Goal: Task Accomplishment & Management: Use online tool/utility

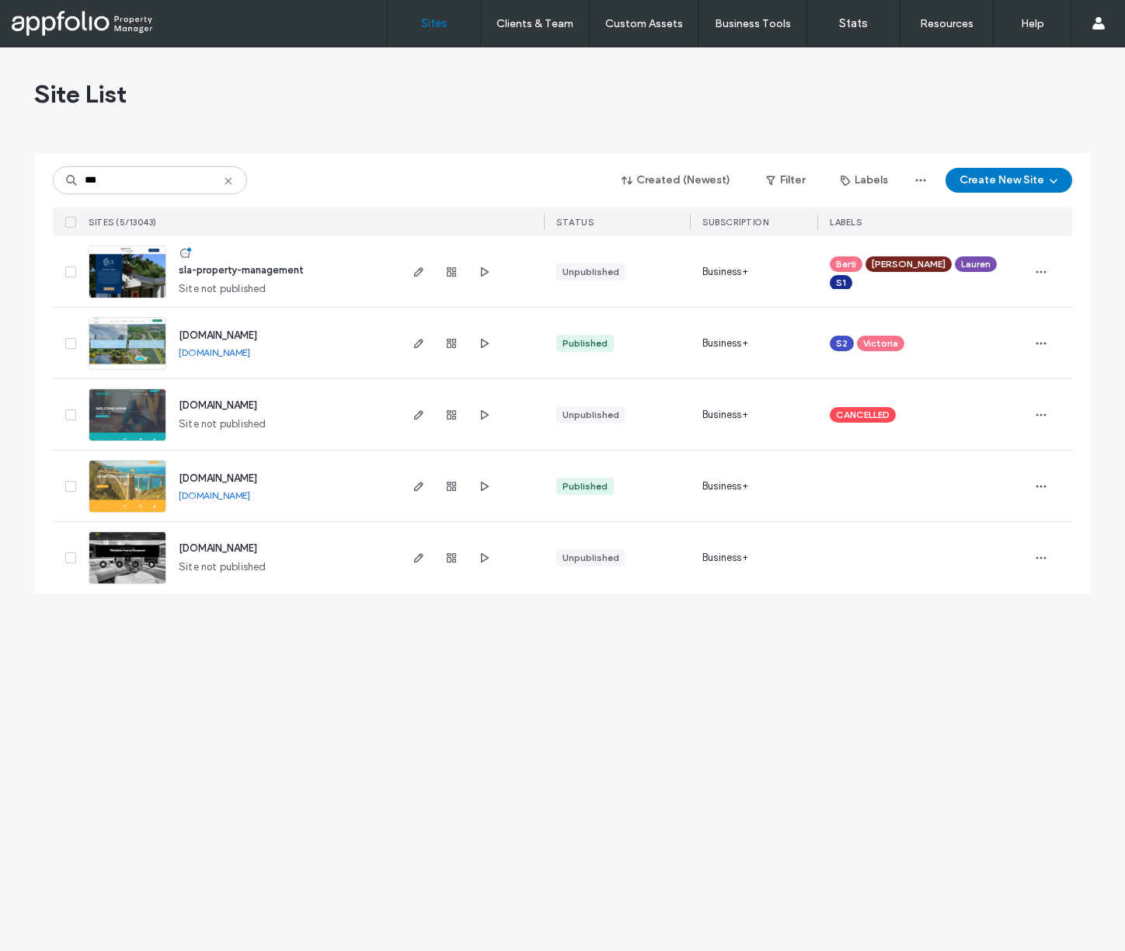
type input "***"
click at [122, 263] on img at bounding box center [127, 299] width 76 height 106
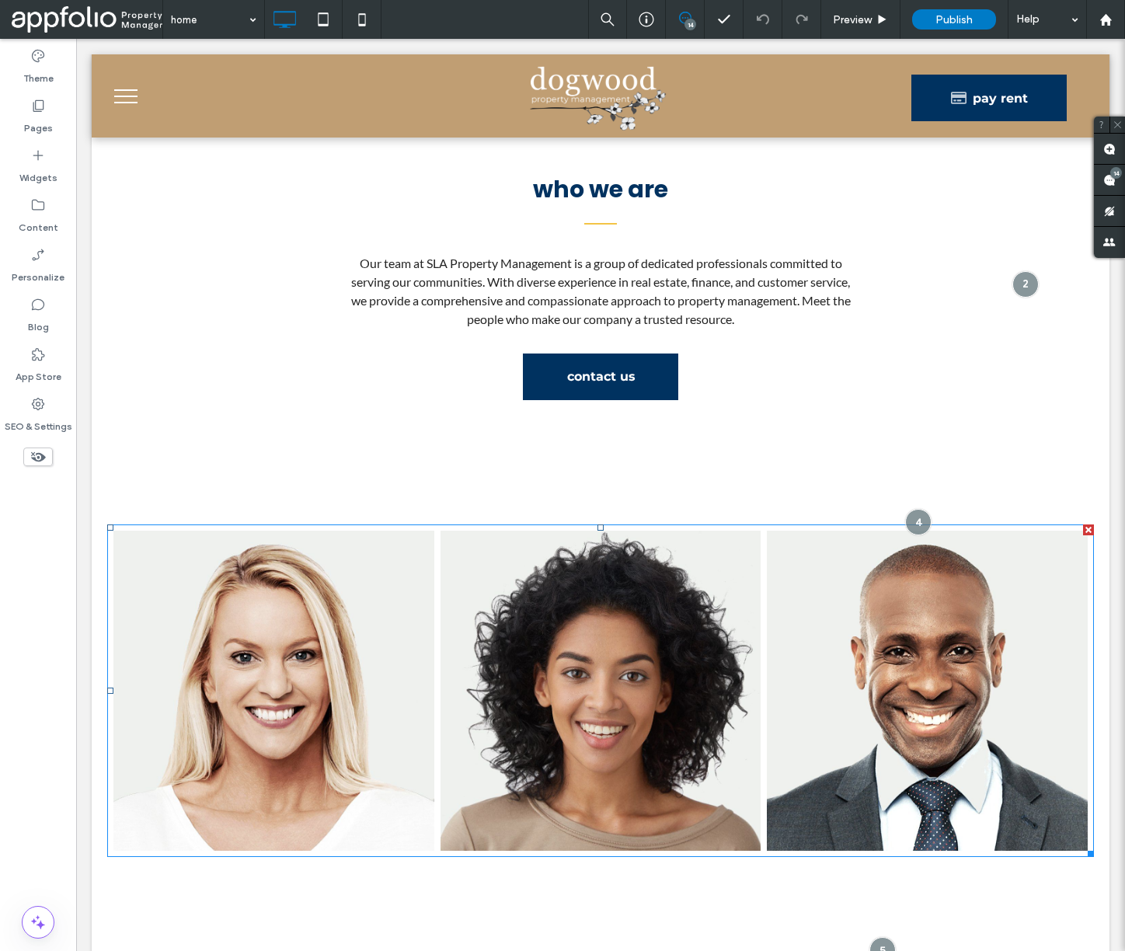
scroll to position [769, 0]
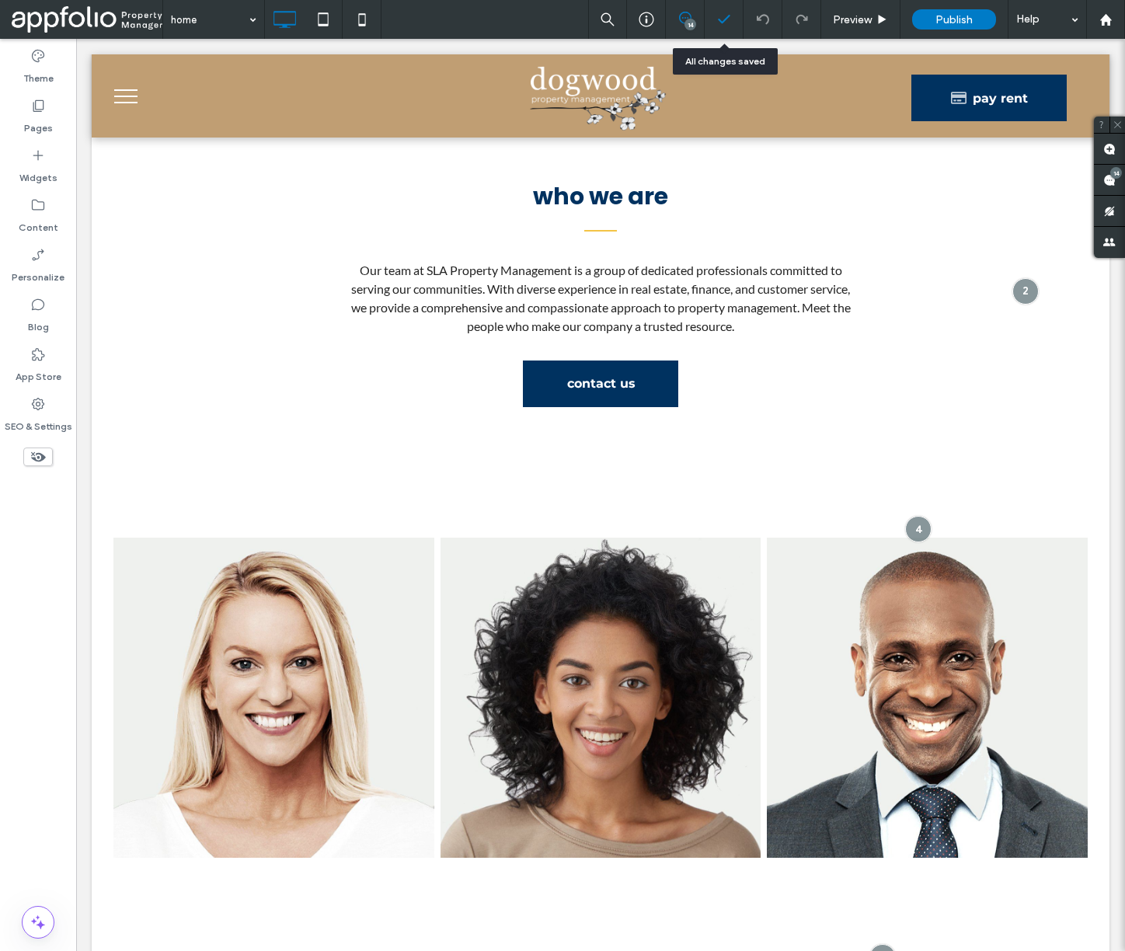
click at [706, 18] on div at bounding box center [724, 20] width 38 height 16
click at [695, 19] on span at bounding box center [685, 18] width 38 height 12
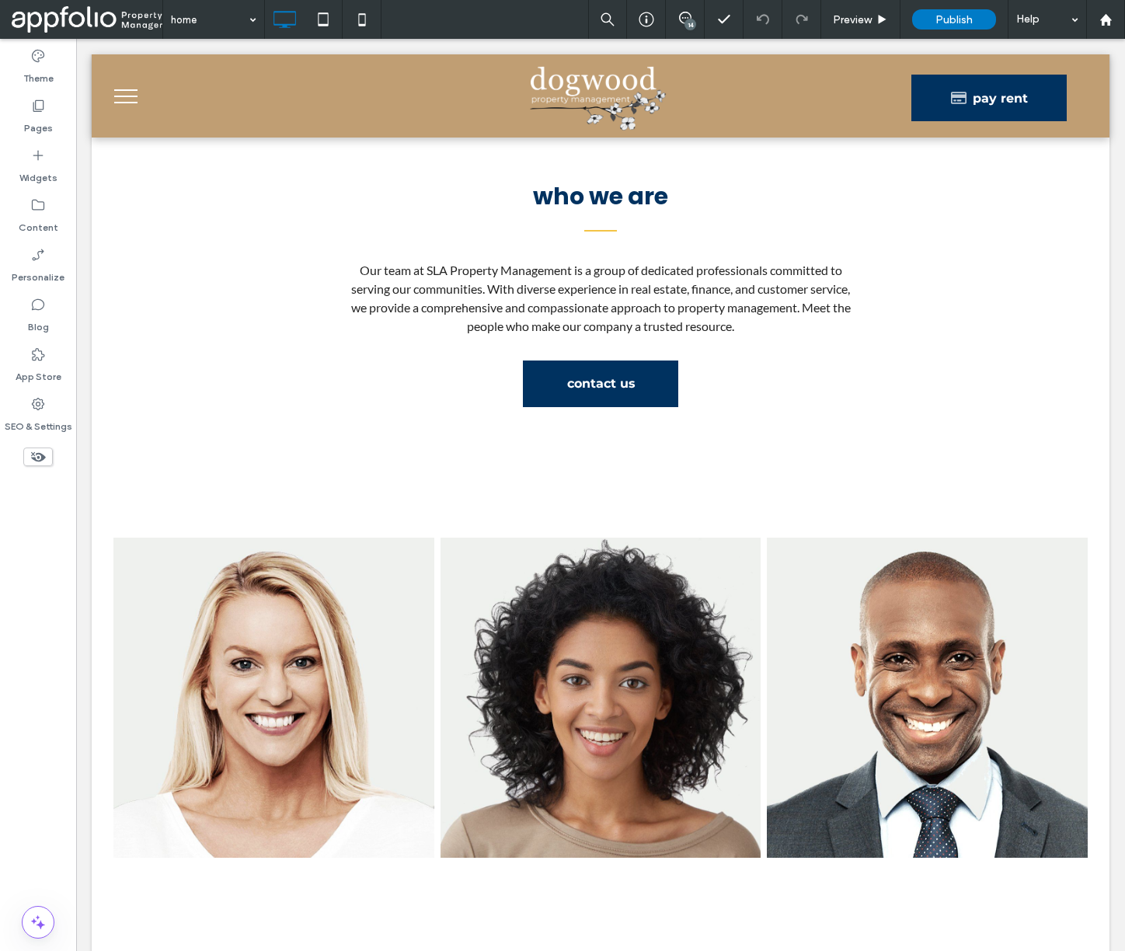
click at [685, 20] on div "14" at bounding box center [691, 25] width 12 height 12
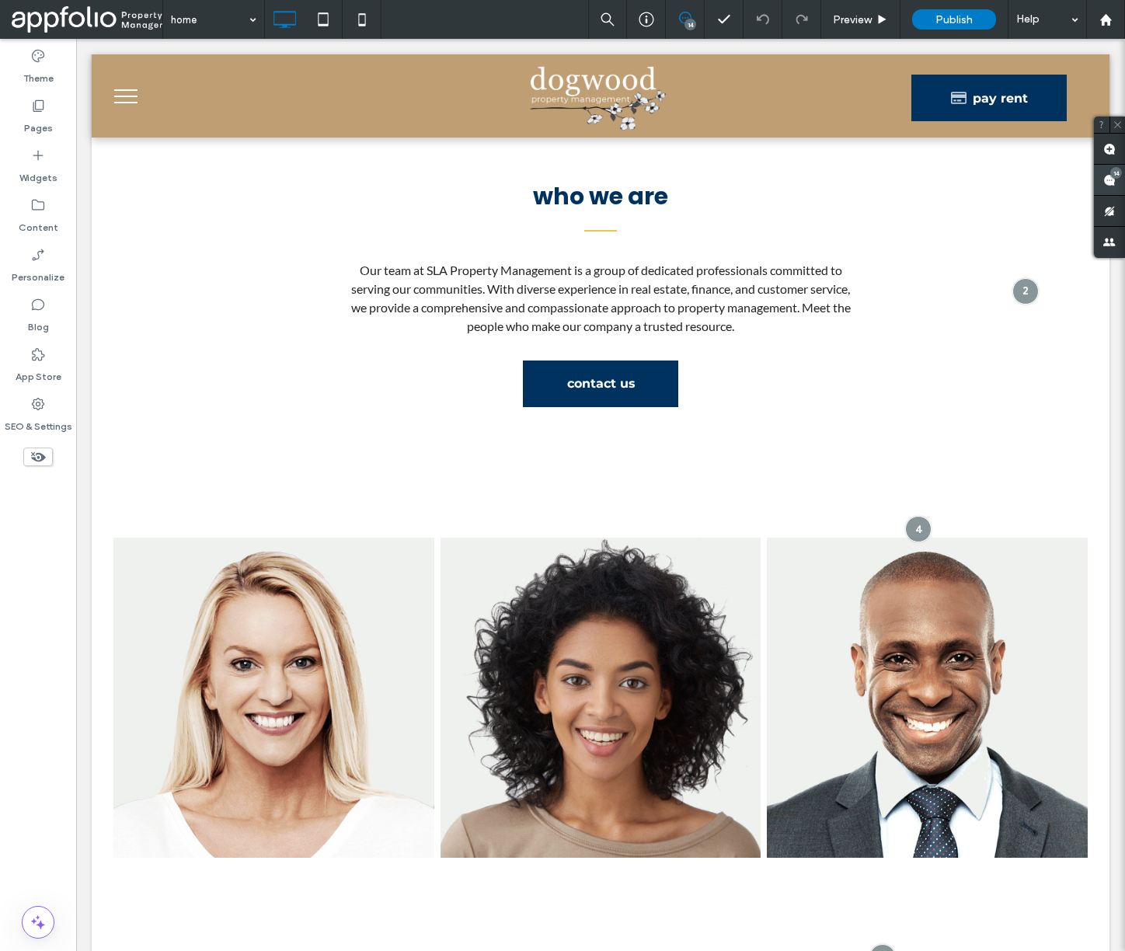
click at [1105, 185] on use at bounding box center [1109, 180] width 12 height 12
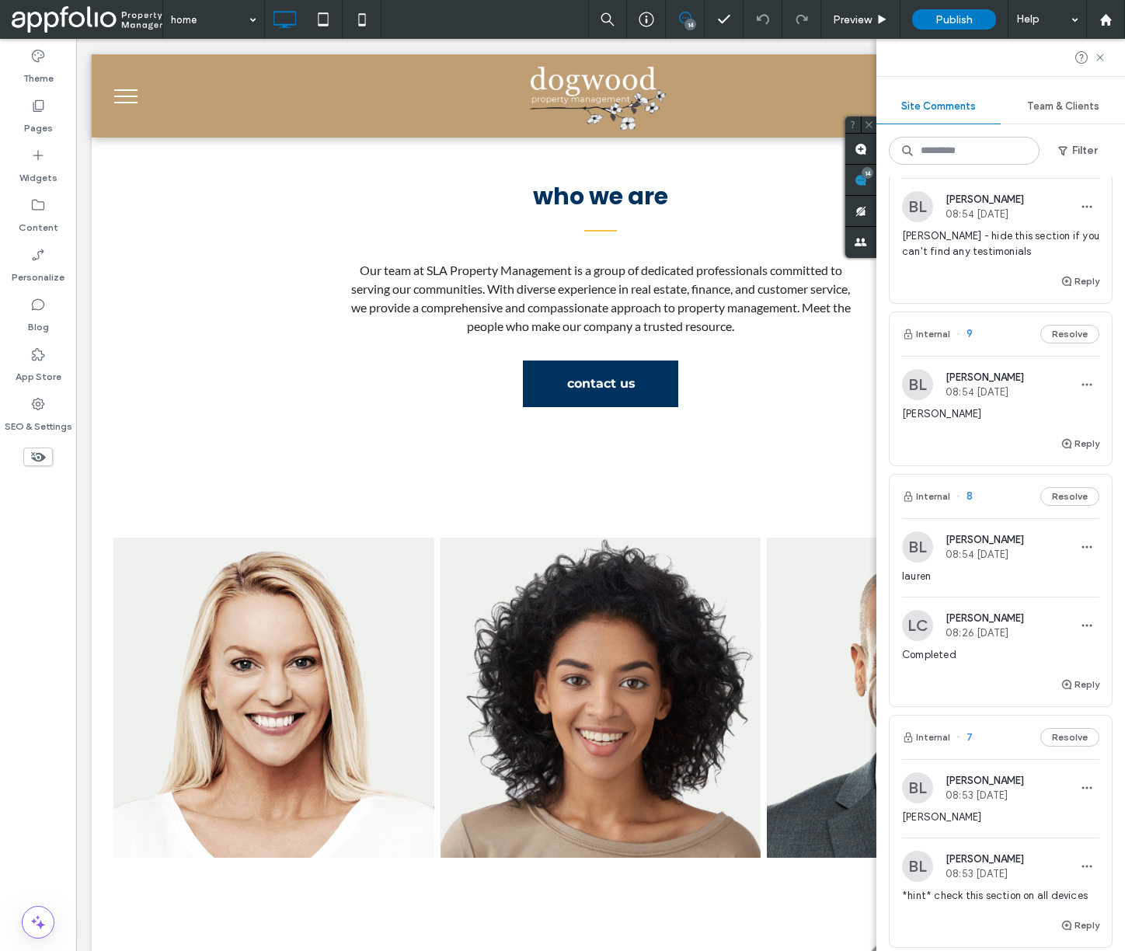
scroll to position [0, 0]
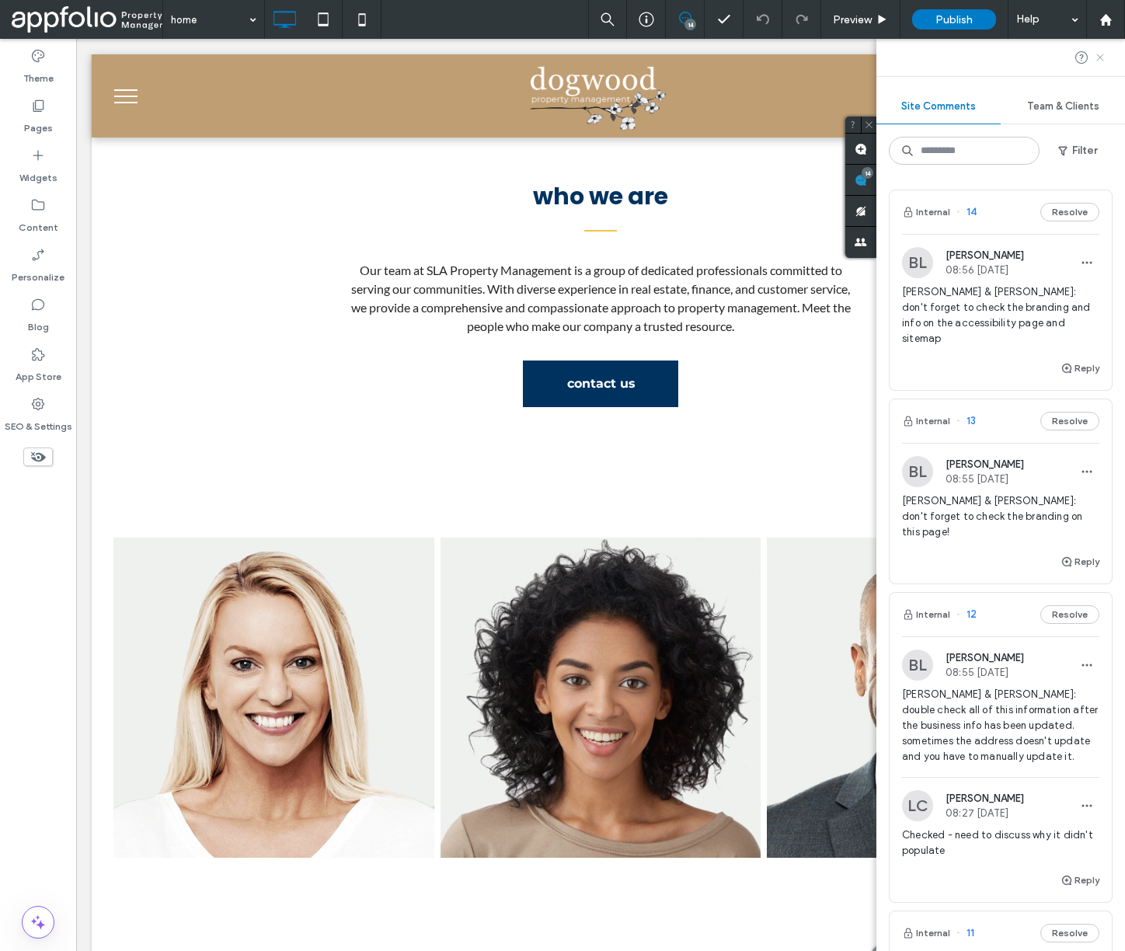
click at [1102, 52] on icon at bounding box center [1100, 57] width 12 height 12
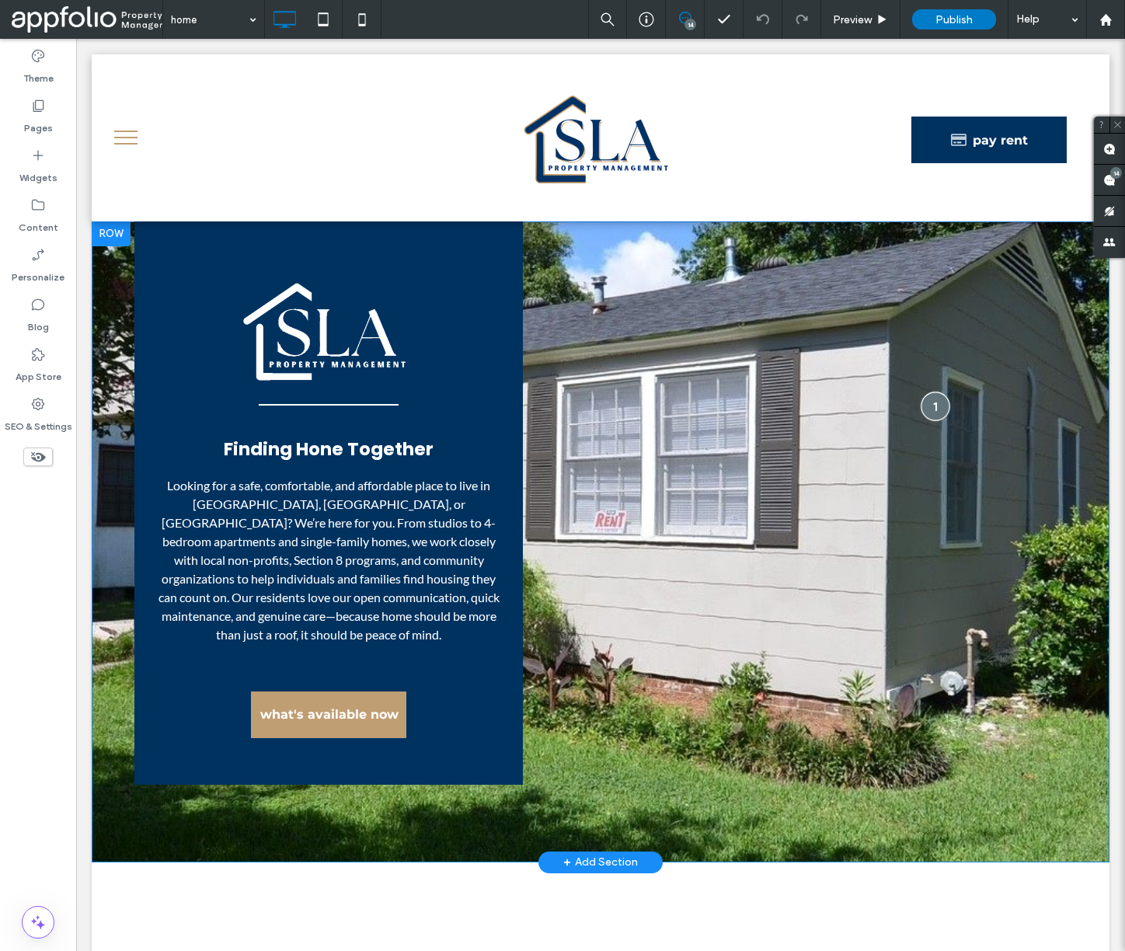
click at [936, 401] on div at bounding box center [935, 406] width 29 height 29
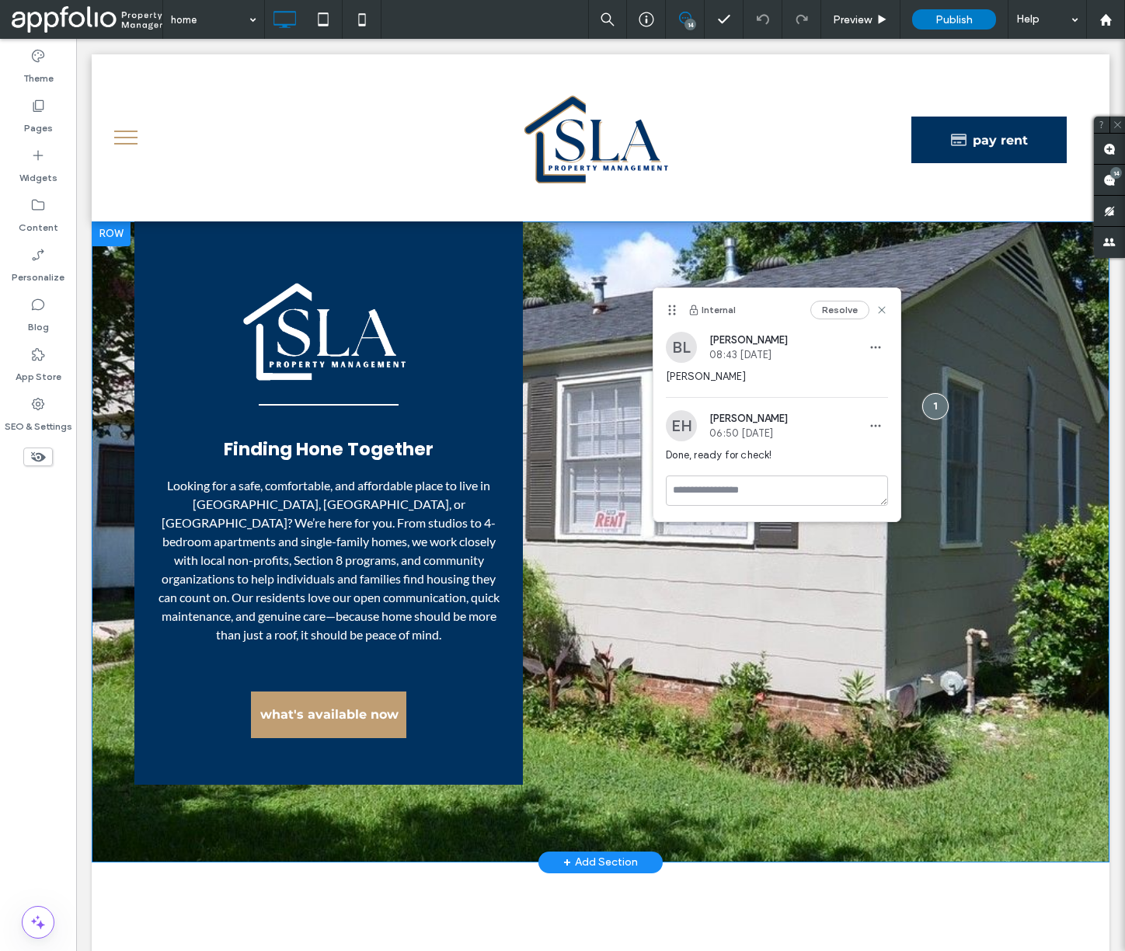
click at [964, 372] on div "Click To Paste" at bounding box center [795, 502] width 544 height 563
